Goal: Complete application form

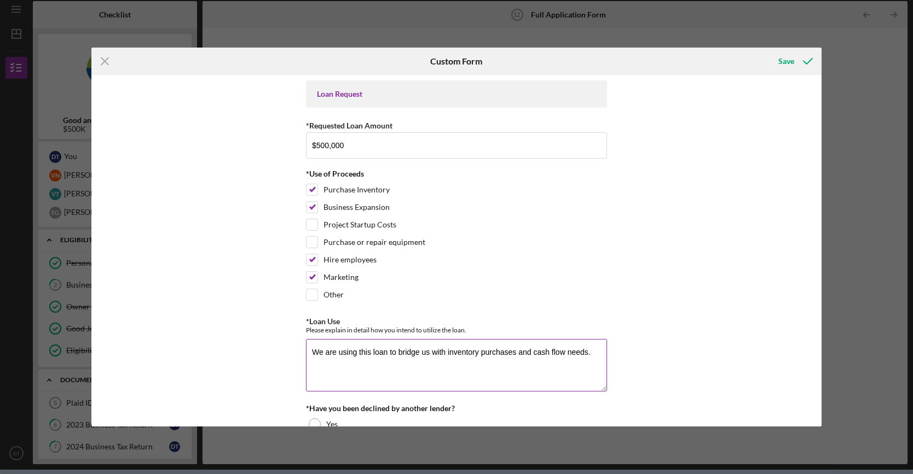
scroll to position [44, 0]
click at [584, 283] on div "Marketing" at bounding box center [456, 280] width 301 height 18
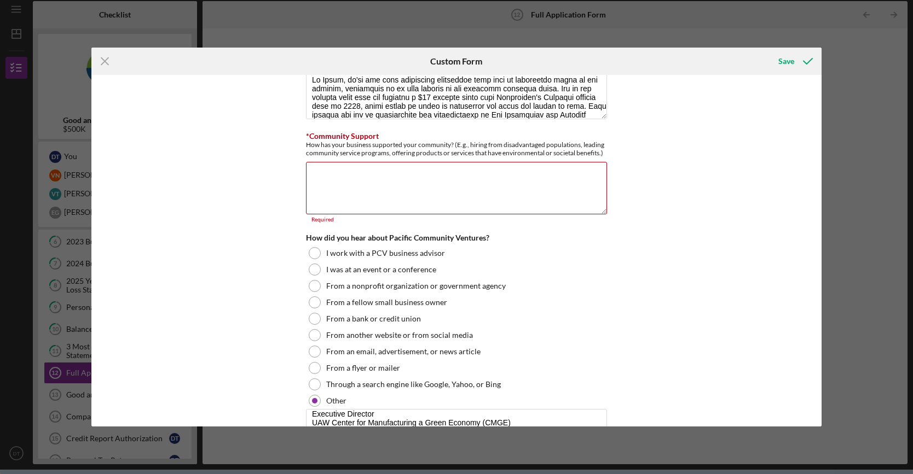
scroll to position [2626, 0]
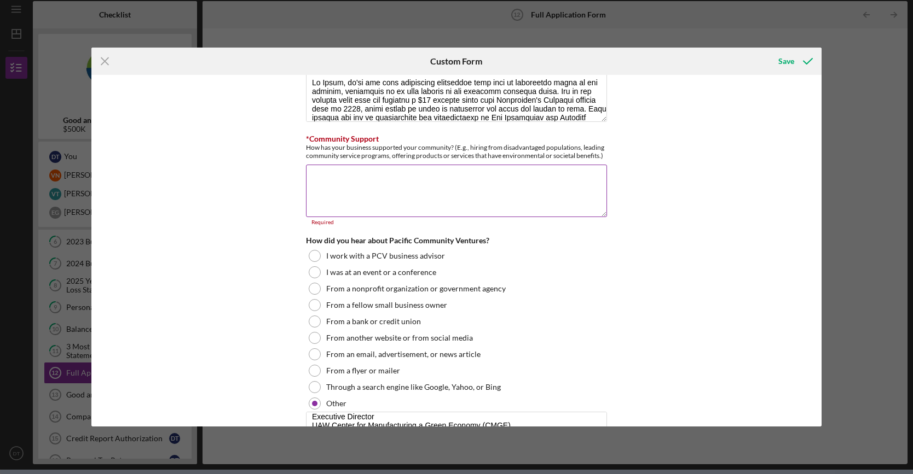
click at [413, 169] on textarea "*Community Support" at bounding box center [456, 191] width 301 height 53
click at [362, 183] on textarea "*Community Support" at bounding box center [456, 191] width 301 height 53
click at [365, 188] on textarea "*Community Support" at bounding box center [456, 191] width 301 height 53
drag, startPoint x: 467, startPoint y: 139, endPoint x: 597, endPoint y: 148, distance: 130.5
click at [597, 148] on div "How has your business supported your community? (E.g., hiring from disadvantage…" at bounding box center [456, 151] width 301 height 16
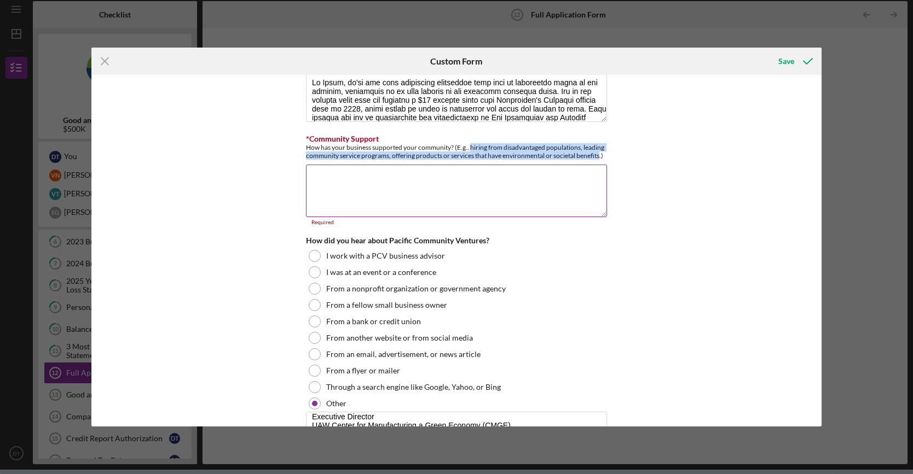
copy div "hiring from disadvantaged populations, leading community service programs, offe…"
click at [789, 349] on div "Loan Request *Requested Loan Amount $500,000 *Use of Proceeds Purchase Inventor…" at bounding box center [456, 251] width 730 height 352
click at [366, 176] on textarea "*Community Support" at bounding box center [456, 191] width 301 height 53
paste textarea "Lorem ip dolor si am cons adip el seddoeiu temporinci utlaboreetdo, ma ali e Ad…"
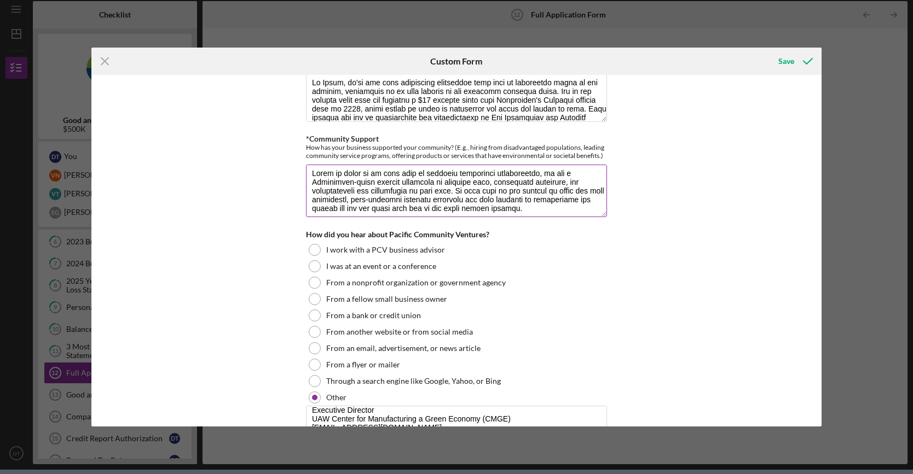
scroll to position [0, 0]
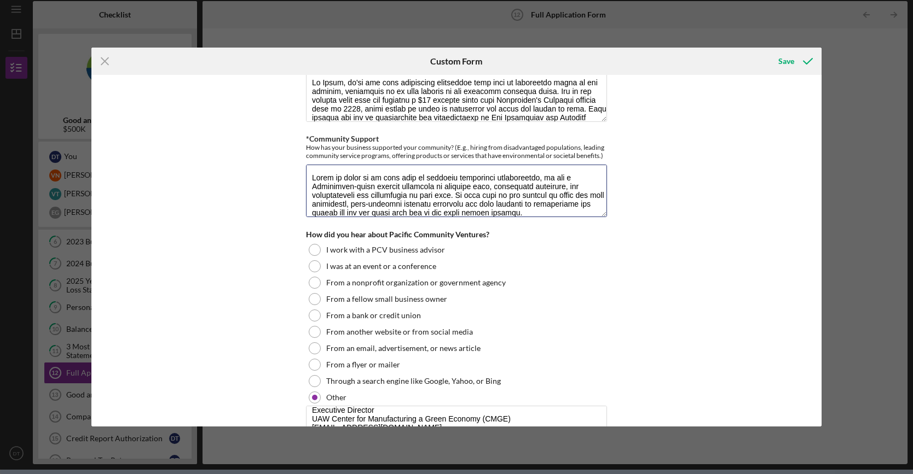
type textarea "Lorem ip dolor si am cons adip el seddoeiu temporinci utlaboreetdo, ma ali e Ad…"
click at [740, 250] on div "Loan Request *Requested Loan Amount $500,000 *Use of Proceeds Purchase Inventor…" at bounding box center [456, 251] width 730 height 352
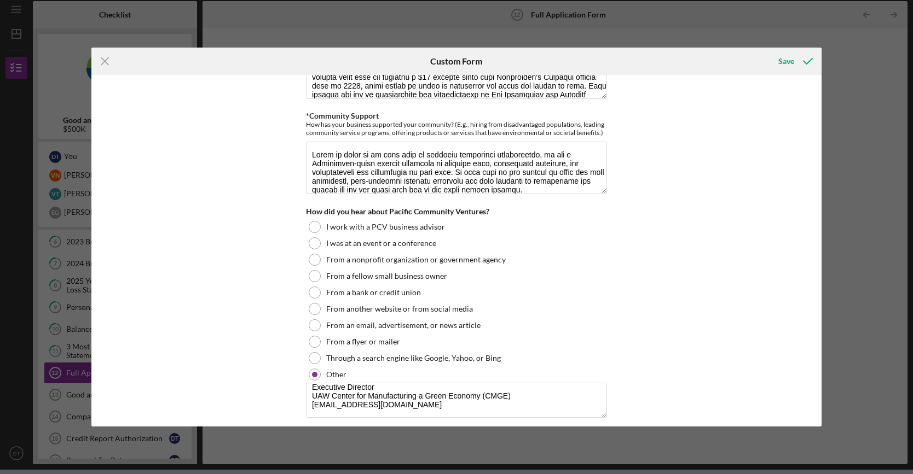
scroll to position [2632, 0]
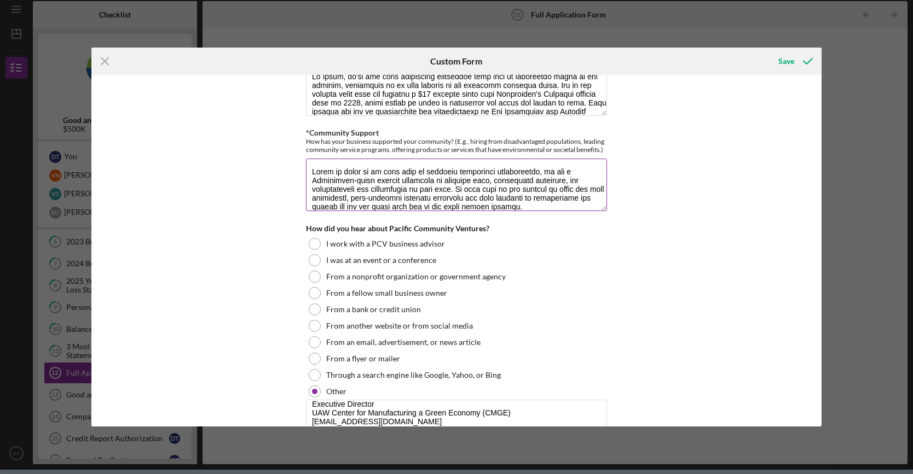
click at [395, 185] on textarea "*Community Support" at bounding box center [456, 185] width 301 height 53
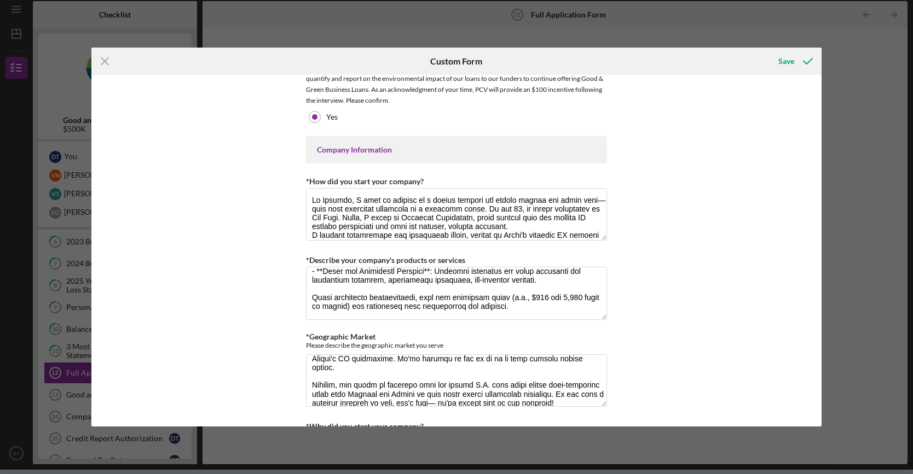
scroll to position [0, 0]
click at [791, 65] on div "Save" at bounding box center [786, 61] width 16 height 22
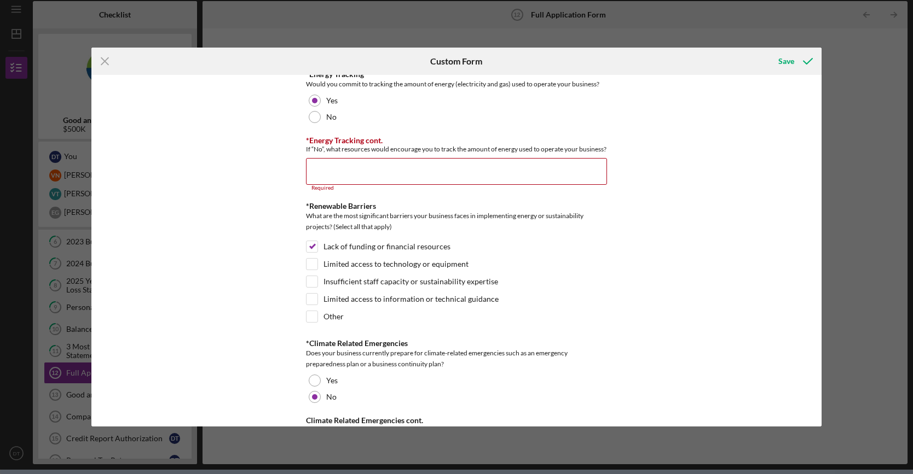
scroll to position [1484, 0]
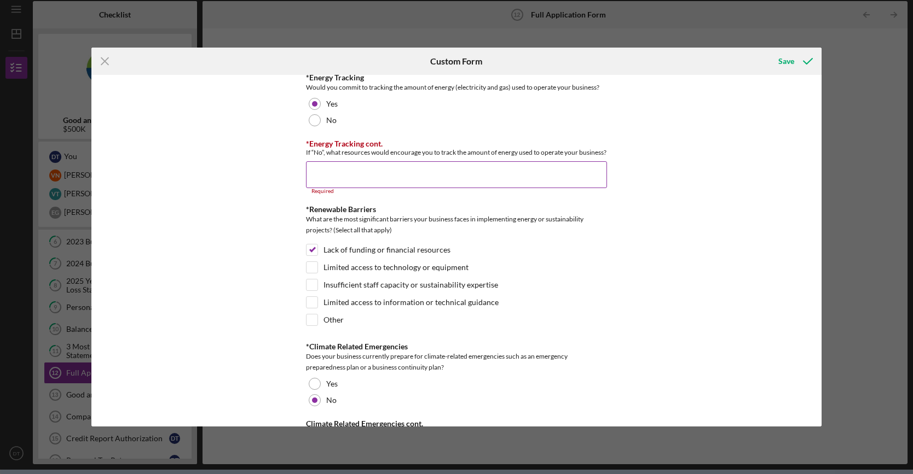
click at [426, 176] on input "*Energy Tracking cont." at bounding box center [456, 174] width 301 height 26
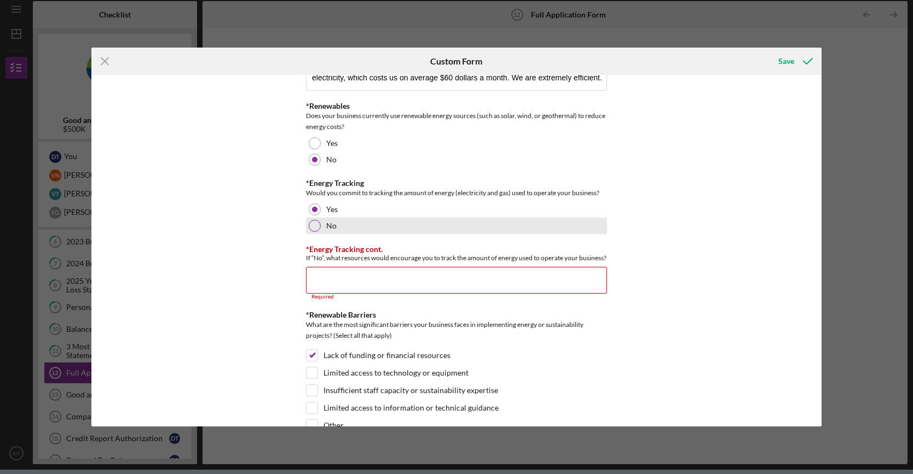
scroll to position [1374, 0]
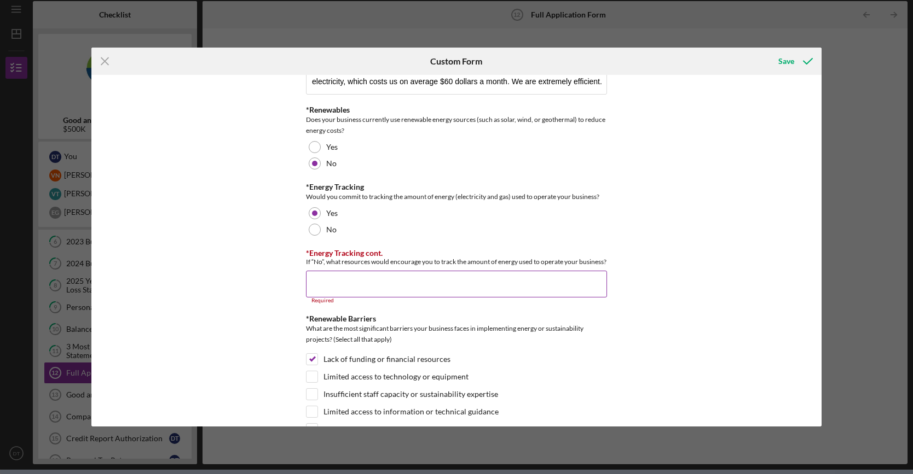
click at [328, 276] on input "*Energy Tracking cont." at bounding box center [456, 284] width 301 height 26
click at [325, 276] on input "*Energy Tracking cont." at bounding box center [456, 284] width 301 height 26
click at [405, 274] on input "*Energy Tracking cont." at bounding box center [456, 284] width 301 height 26
click at [314, 212] on div "*Energy Tracking Would you commit to tracking the amount of energy (electricity…" at bounding box center [456, 210] width 301 height 55
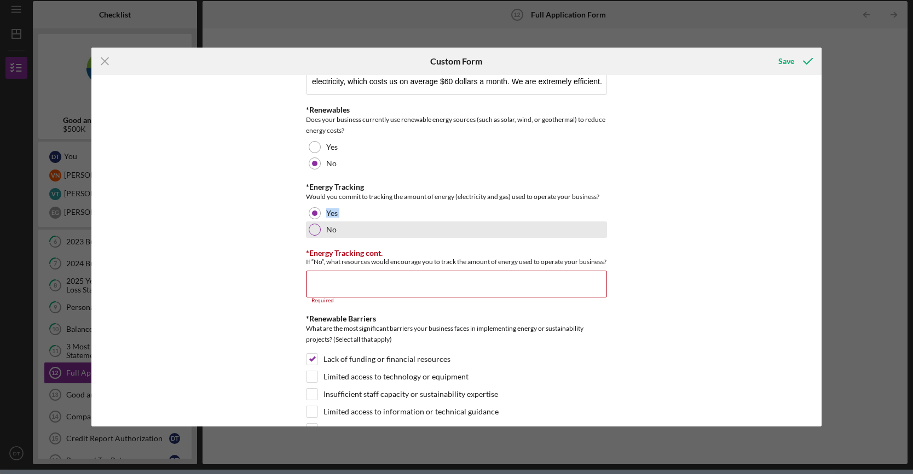
click at [315, 224] on div at bounding box center [315, 230] width 12 height 12
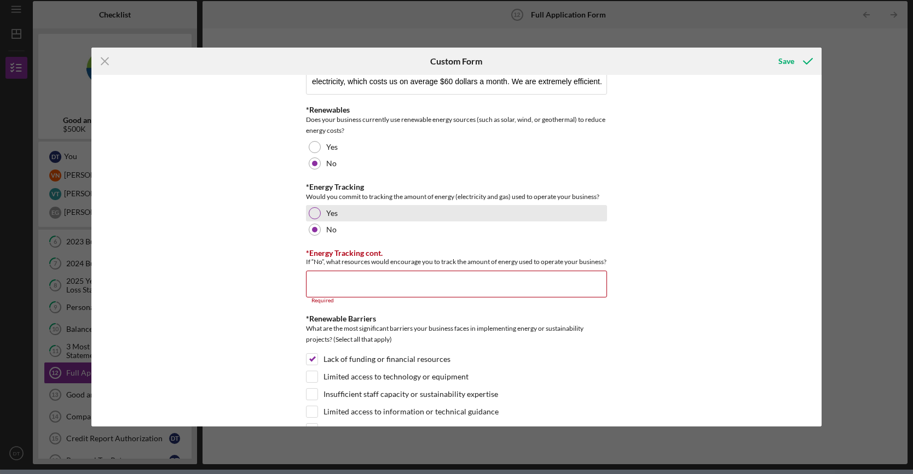
click at [315, 207] on div at bounding box center [315, 213] width 12 height 12
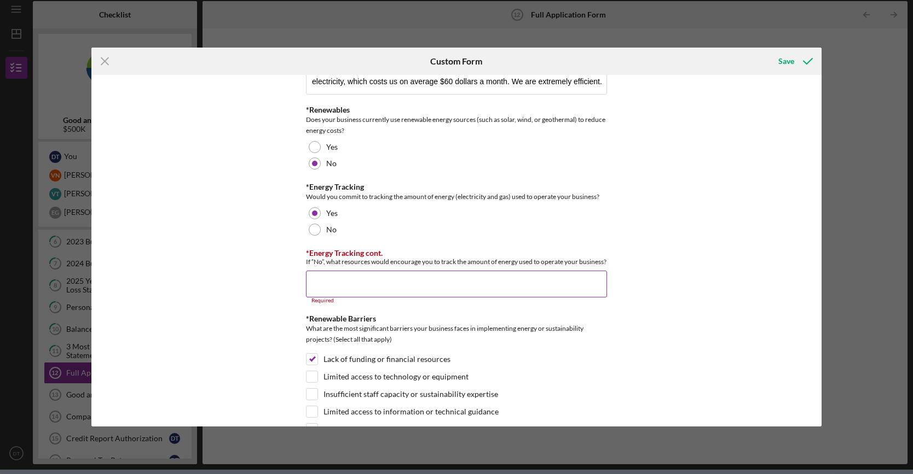
click at [523, 281] on input "*Energy Tracking cont." at bounding box center [456, 284] width 301 height 26
click at [339, 276] on input "*Energy Tracking cont." at bounding box center [456, 284] width 301 height 26
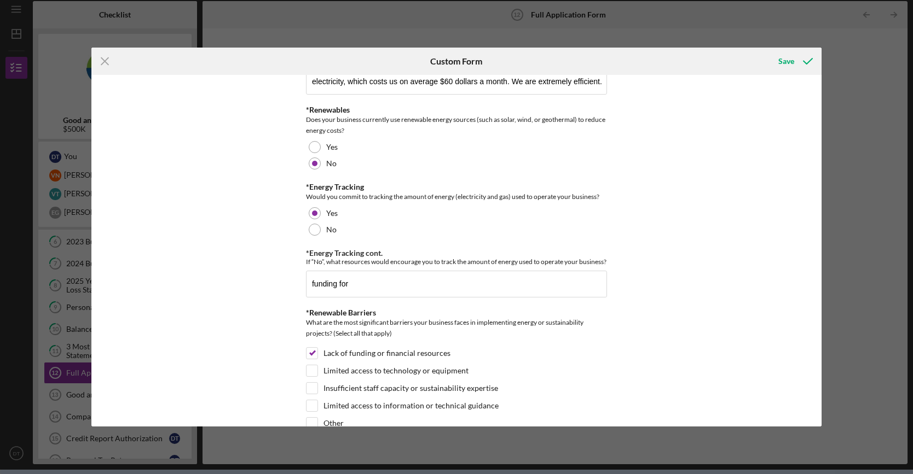
click at [773, 340] on div "Loan Request *Requested Loan Amount $500,000 *Use of Proceeds Purchase Inventor…" at bounding box center [456, 251] width 730 height 352
click at [390, 282] on input "funding for" at bounding box center [456, 284] width 301 height 26
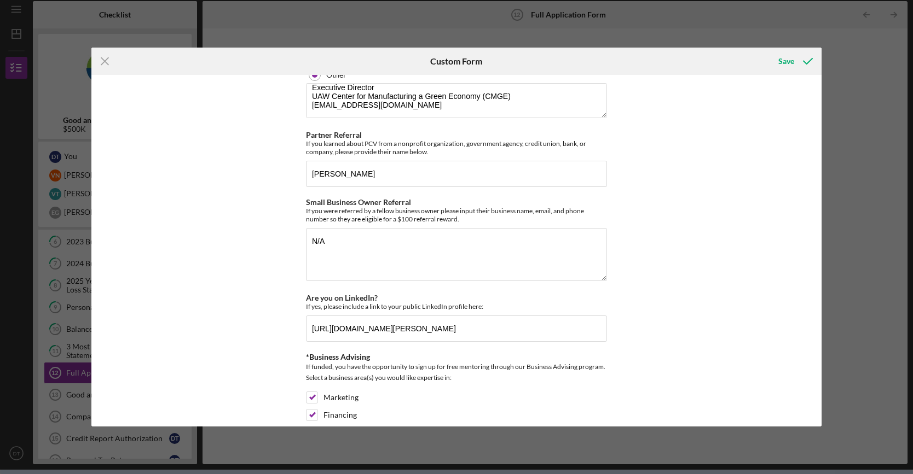
scroll to position [2961, 0]
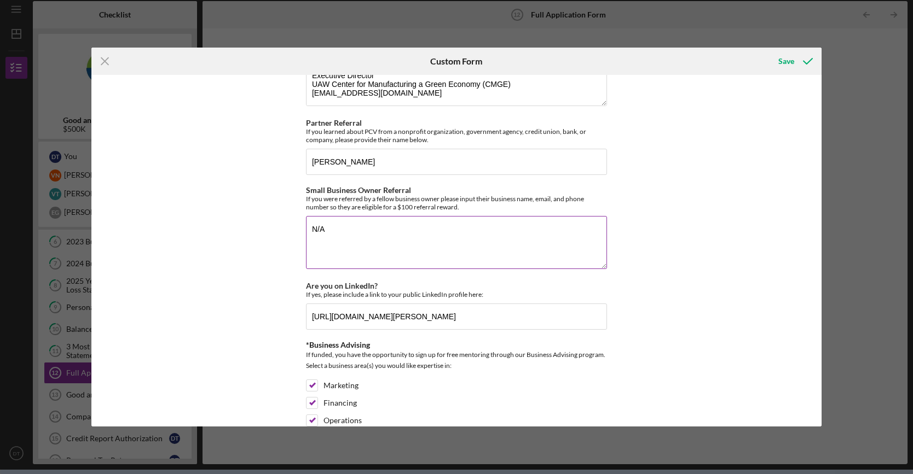
type input "funding for Solar"
click at [341, 230] on textarea "N/A" at bounding box center [456, 242] width 301 height 53
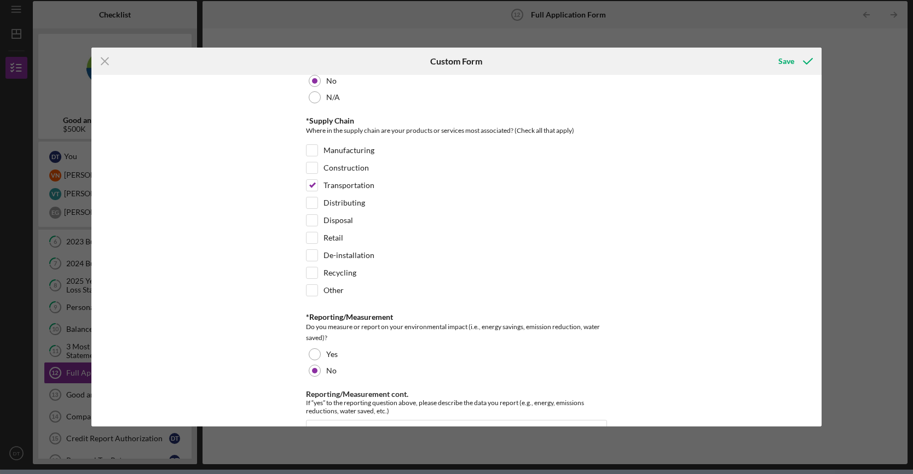
scroll to position [827, 0]
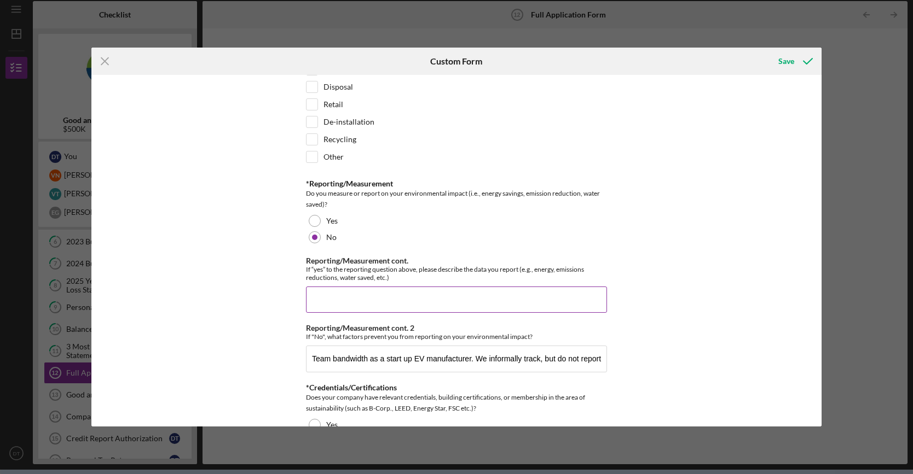
click at [471, 287] on input "Reporting/Measurement cont." at bounding box center [456, 300] width 301 height 26
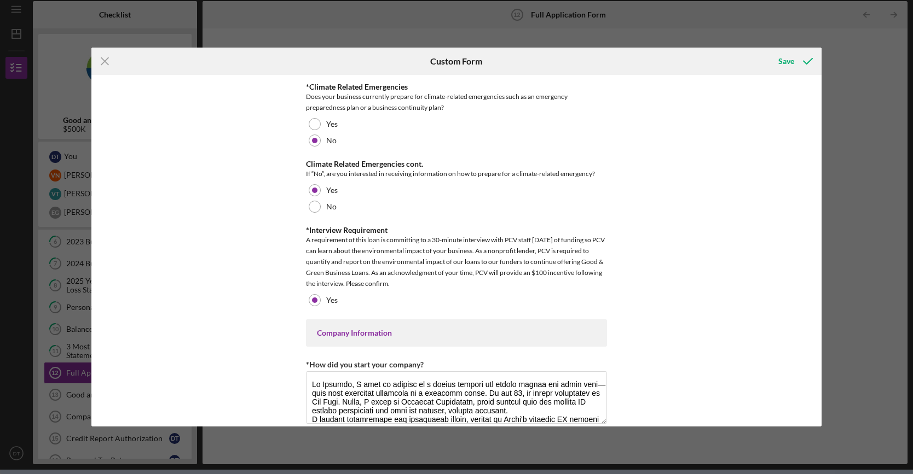
scroll to position [1702, 0]
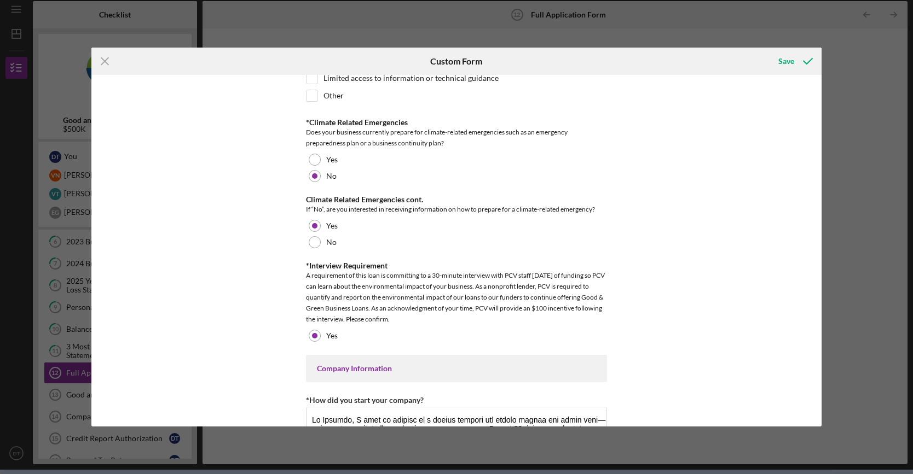
click at [766, 97] on div "Loan Request *Requested Loan Amount $500,000 *Use of Proceeds Purchase Inventor…" at bounding box center [456, 251] width 730 height 352
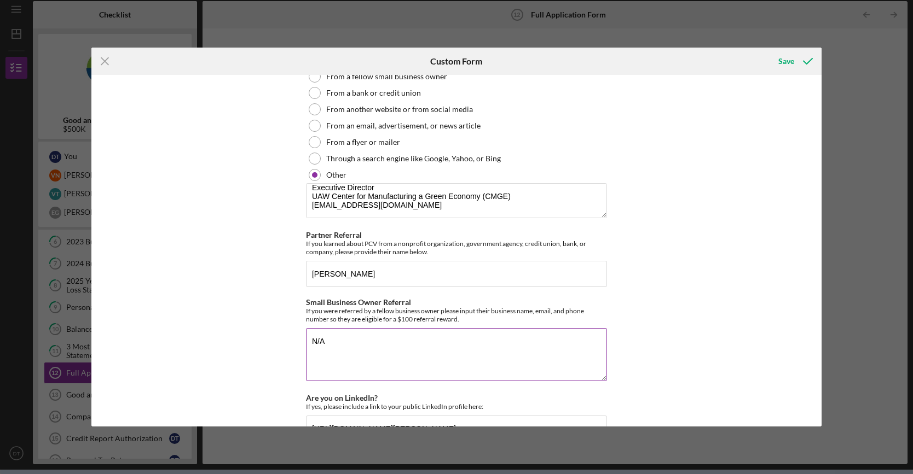
scroll to position [2851, 0]
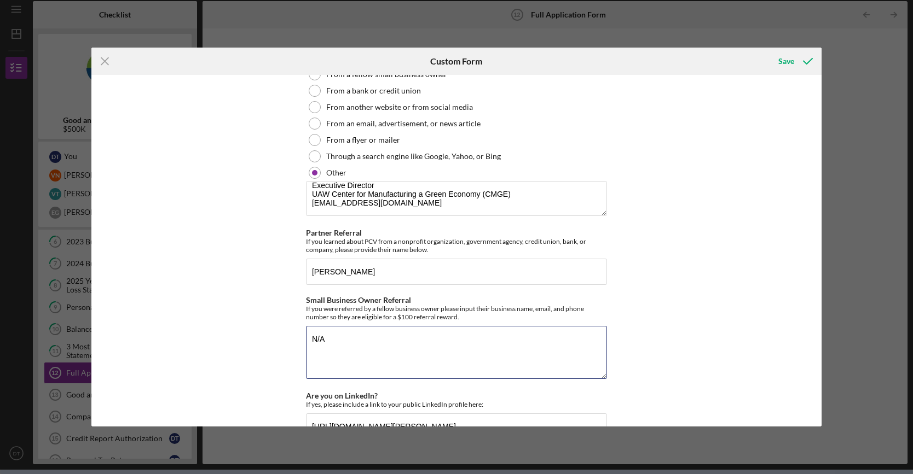
drag, startPoint x: 394, startPoint y: 335, endPoint x: 260, endPoint y: 328, distance: 134.8
click at [260, 328] on div "Loan Request *Requested Loan Amount $500,000 *Use of Proceeds Purchase Inventor…" at bounding box center [456, 251] width 730 height 352
paste textarea "Priyanka"
drag, startPoint x: 386, startPoint y: 264, endPoint x: 264, endPoint y: 262, distance: 122.0
click at [264, 262] on div "Loan Request *Requested Loan Amount $500,000 *Use of Proceeds Purchase Inventor…" at bounding box center [456, 251] width 730 height 352
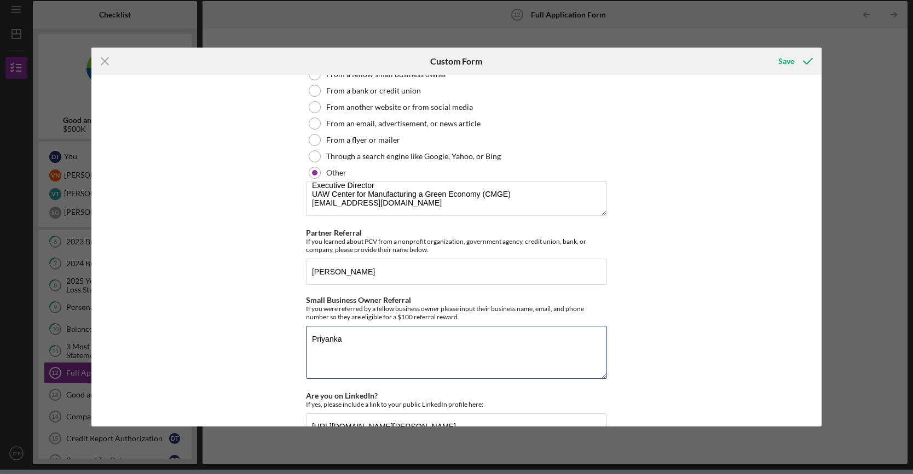
drag, startPoint x: 364, startPoint y: 332, endPoint x: 247, endPoint y: 328, distance: 117.1
click at [253, 329] on div "Loan Request *Requested Loan Amount $500,000 *Use of Proceeds Purchase Inventor…" at bounding box center [456, 251] width 730 height 352
paste textarea "Mohanty"
type textarea "[PERSON_NAME]"
click at [658, 332] on div "Loan Request *Requested Loan Amount $500,000 *Use of Proceeds Purchase Inventor…" at bounding box center [456, 251] width 730 height 352
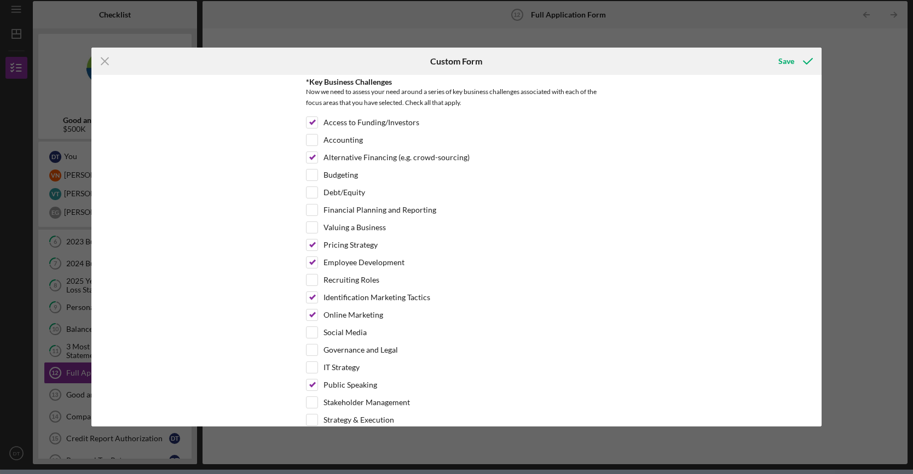
scroll to position [3398, 0]
click at [790, 62] on div "Save" at bounding box center [786, 61] width 16 height 22
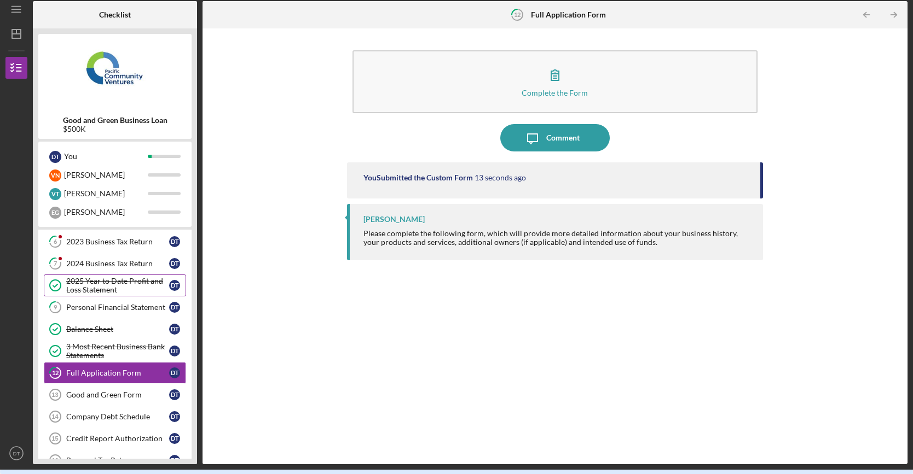
click at [114, 286] on div "2025 Year to Date Profit and Loss Statement" at bounding box center [117, 286] width 103 height 18
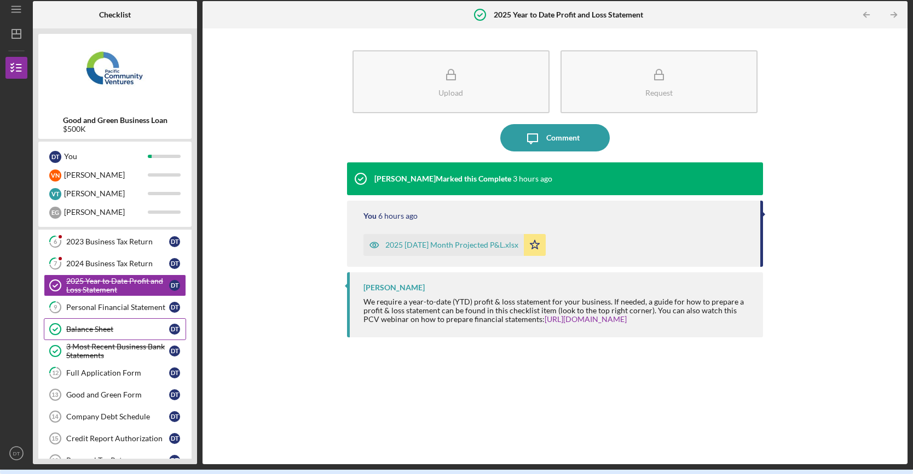
click at [115, 335] on link "Balance Sheet Balance Sheet D T" at bounding box center [115, 329] width 142 height 22
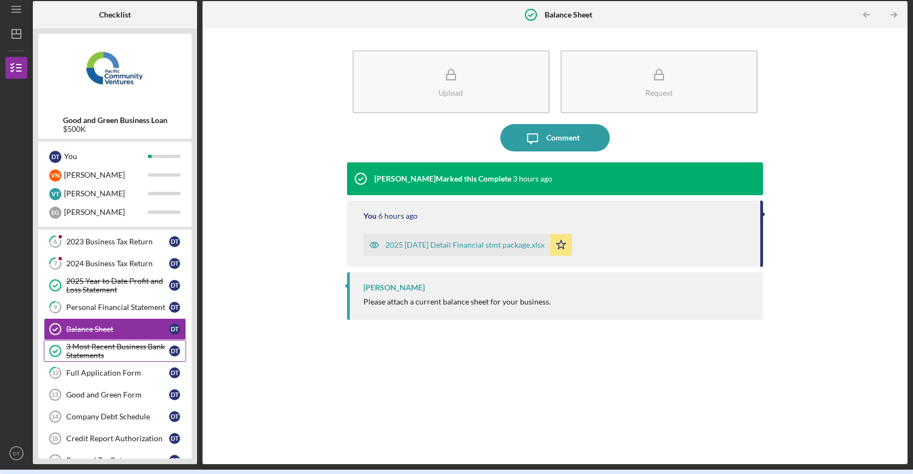
click at [116, 345] on div "3 Most Recent Business Bank Statements" at bounding box center [117, 351] width 103 height 18
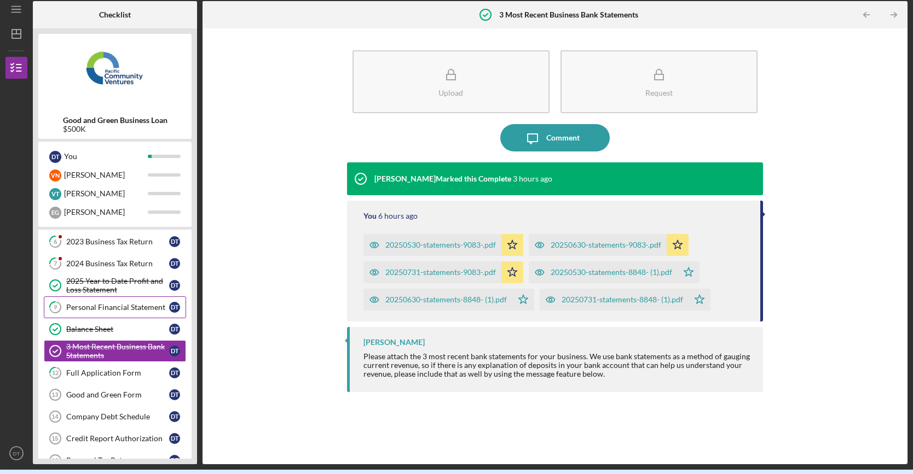
click at [129, 308] on link "9 Personal Financial Statement D T" at bounding box center [115, 308] width 142 height 22
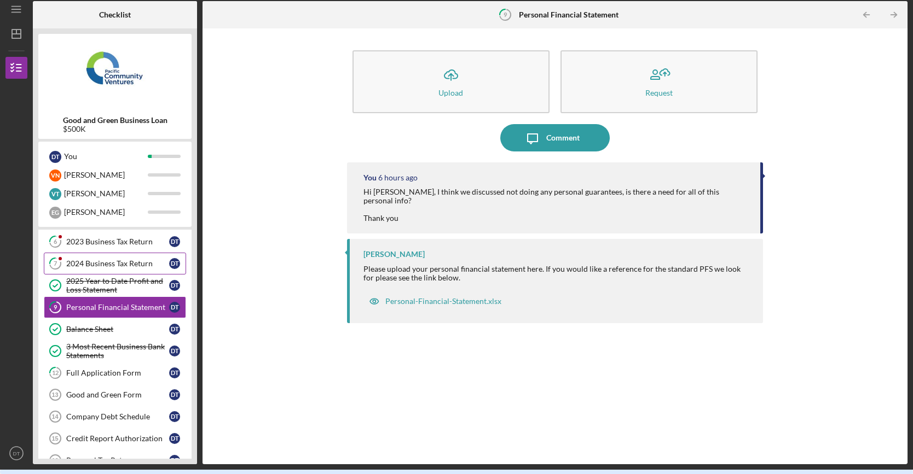
click at [97, 261] on div "2024 Business Tax Return" at bounding box center [117, 263] width 103 height 9
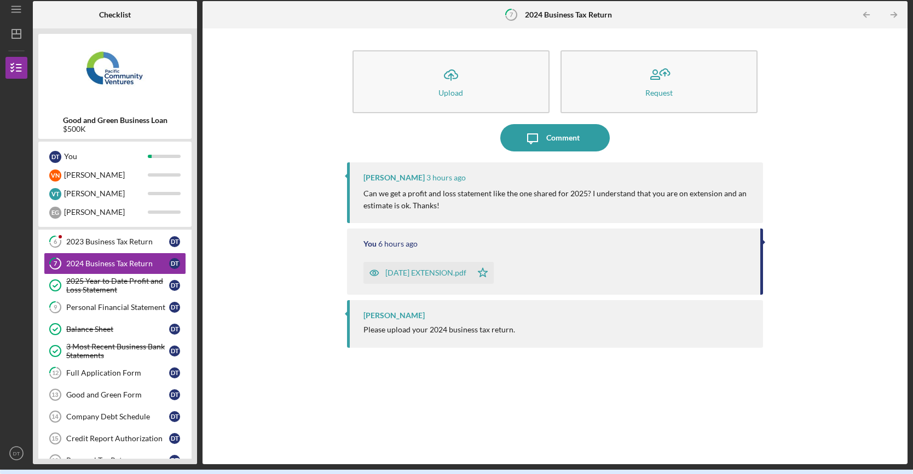
click at [231, 371] on div "Icon/Upload Upload Request Icon/Message Comment [PERSON_NAME] 3 hours ago Can w…" at bounding box center [555, 246] width 694 height 425
click at [104, 303] on div "Personal Financial Statement" at bounding box center [117, 307] width 103 height 9
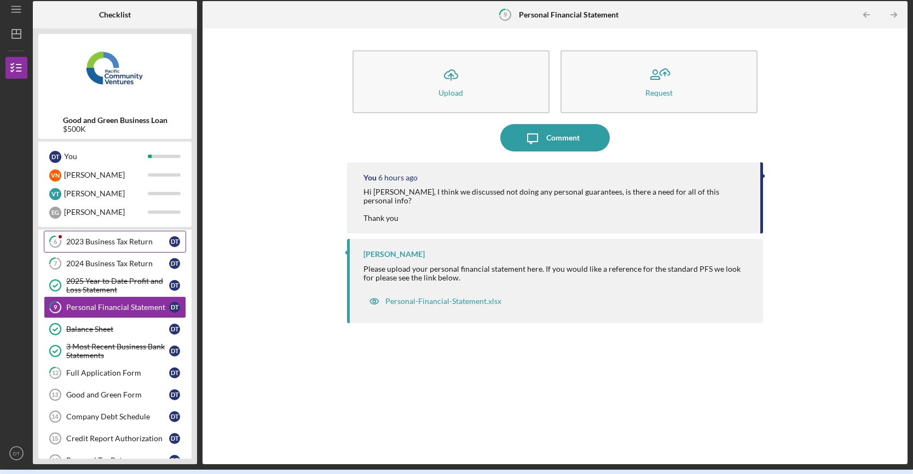
click at [119, 237] on div "2023 Business Tax Return" at bounding box center [117, 241] width 103 height 9
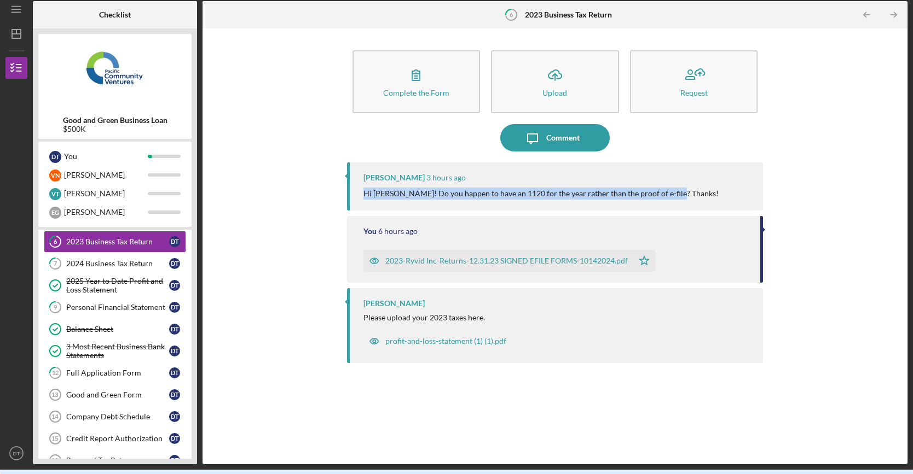
drag, startPoint x: 684, startPoint y: 192, endPoint x: 363, endPoint y: 203, distance: 320.8
click at [363, 203] on div "[PERSON_NAME] 3 hours ago Hi [PERSON_NAME]! Do you happen to have an 1120 for t…" at bounding box center [555, 186] width 416 height 48
click at [367, 205] on div "[PERSON_NAME] 3 hours ago Hi [PERSON_NAME]! Do you happen to have an 1120 for t…" at bounding box center [555, 186] width 416 height 48
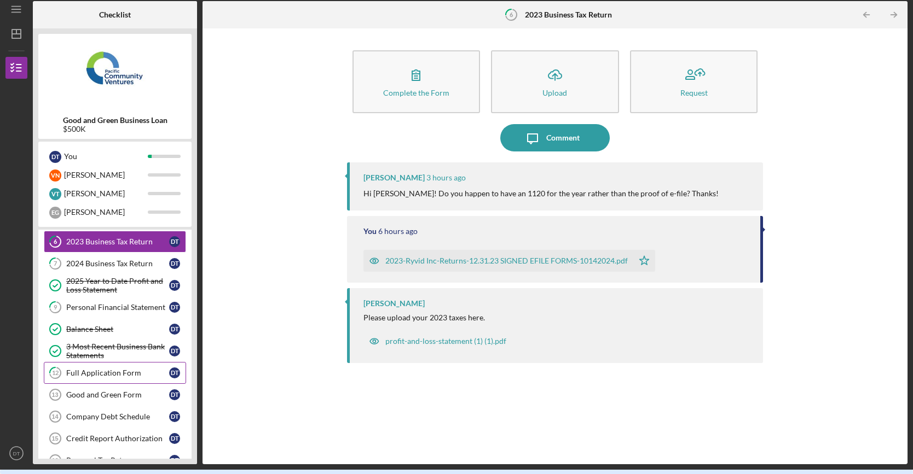
click at [138, 369] on div "Full Application Form" at bounding box center [117, 373] width 103 height 9
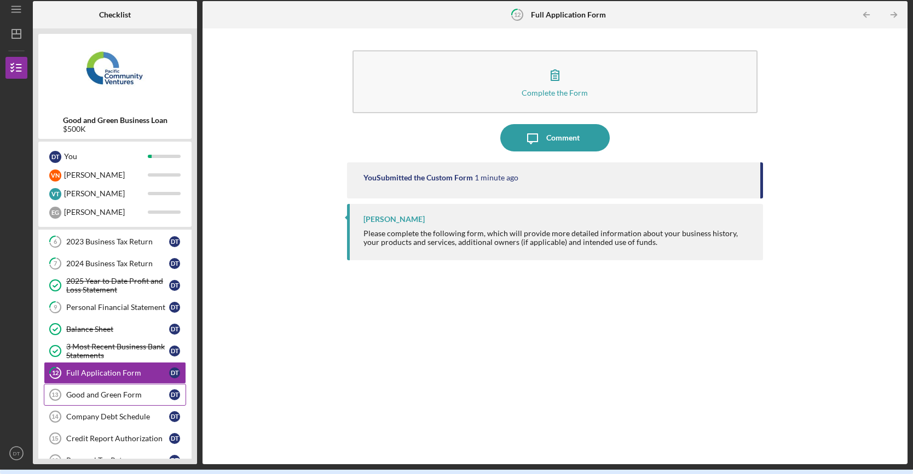
click at [105, 393] on div "Good and Green Form" at bounding box center [117, 395] width 103 height 9
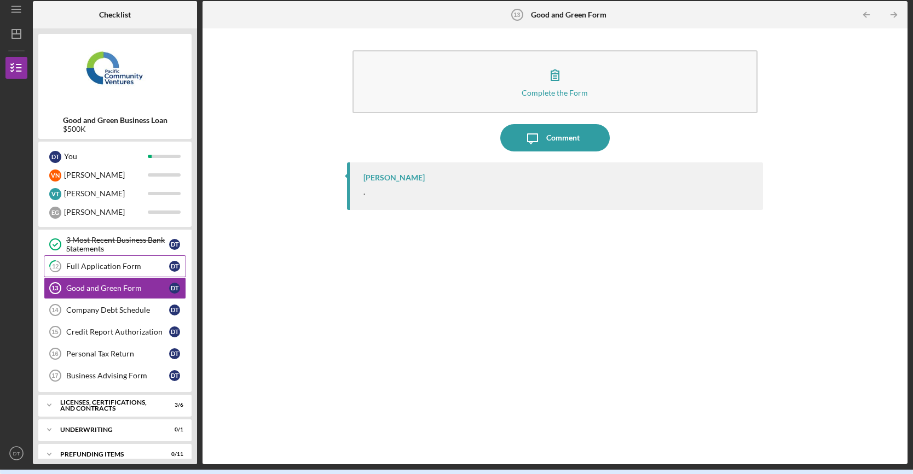
scroll to position [293, 0]
